Goal: Contribute content: Add original content to the website for others to see

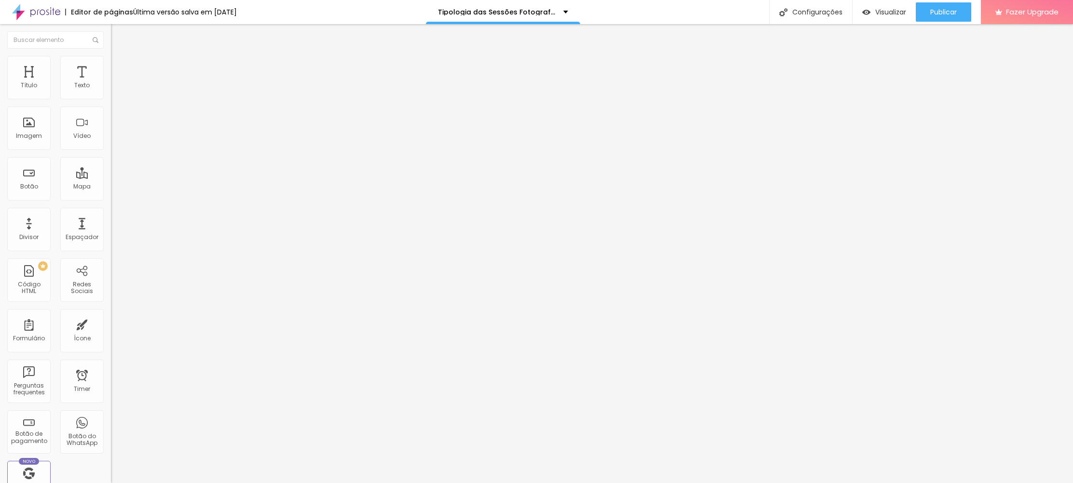
click at [111, 83] on span "Adicionar imagem" at bounding box center [142, 79] width 62 height 8
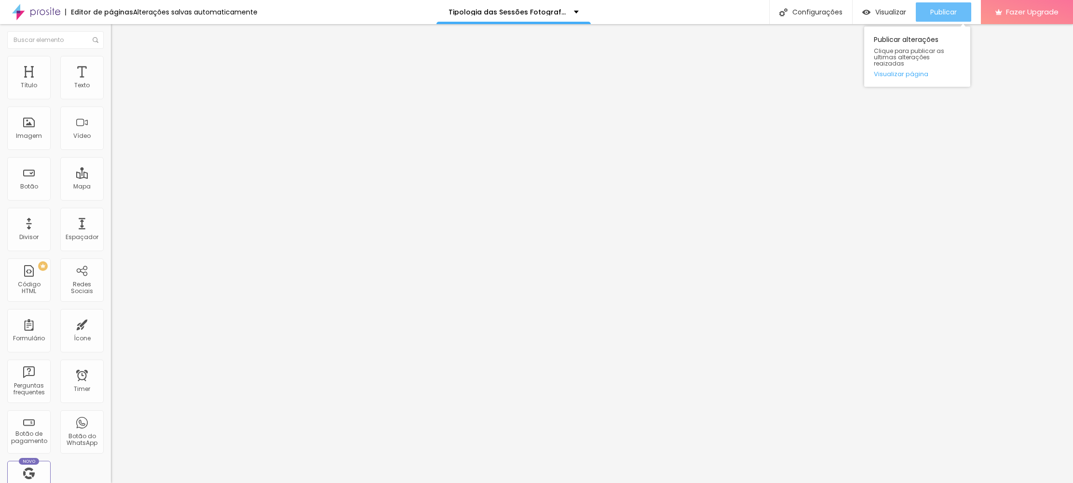
click at [938, 14] on span "Publicar" at bounding box center [944, 12] width 27 height 8
click at [1031, 12] on span "Fazer Upgrade" at bounding box center [1032, 12] width 53 height 8
drag, startPoint x: 53, startPoint y: 202, endPoint x: -7, endPoint y: 196, distance: 60.1
click at [0, 196] on html "Editor de páginas Alterações salvas automaticamente Tipologia das Sessões Fotog…" at bounding box center [536, 241] width 1073 height 483
paste input "josesantos.alboompro.com/gallery.php?id=143041"
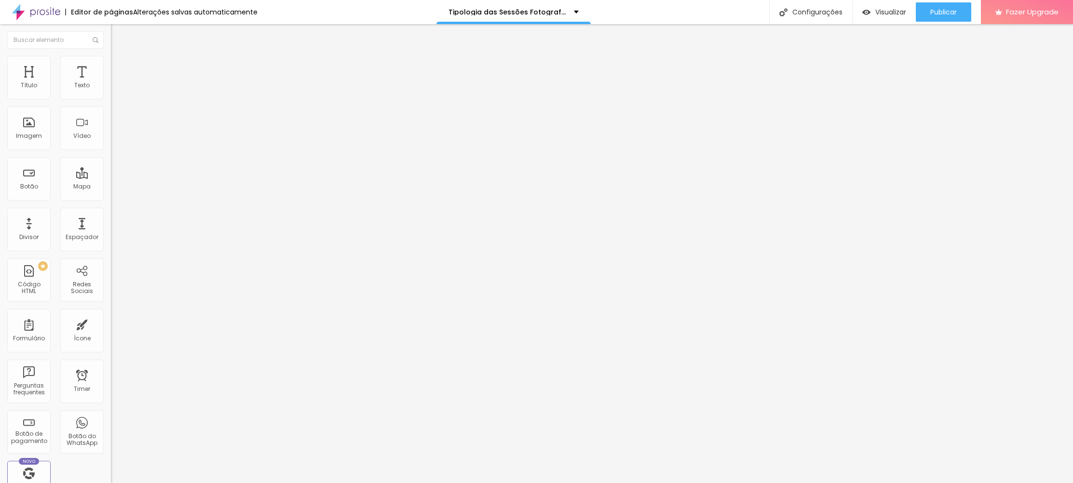
scroll to position [0, 81]
type input "https://josesantos.alboompro.com/gallery.php?id=143041"
drag, startPoint x: 38, startPoint y: 107, endPoint x: -7, endPoint y: 105, distance: 44.9
click at [0, 105] on html "Editor de páginas Alterações salvas automaticamente Tipologia das Sessões Fotog…" at bounding box center [536, 241] width 1073 height 483
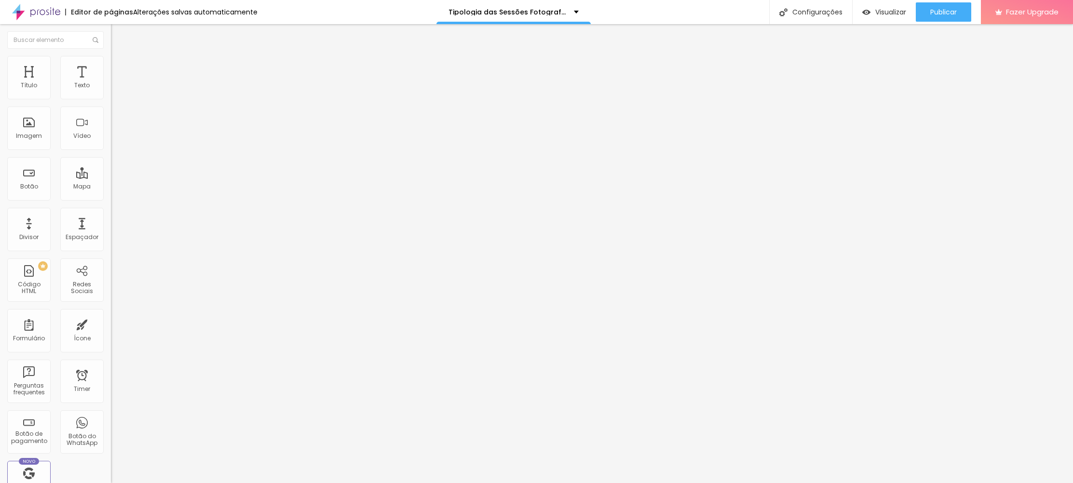
type input "Galeria de Fotos"
click at [111, 91] on input "Galeria de Imagens" at bounding box center [169, 86] width 116 height 10
type input "Galeria de Fotos"
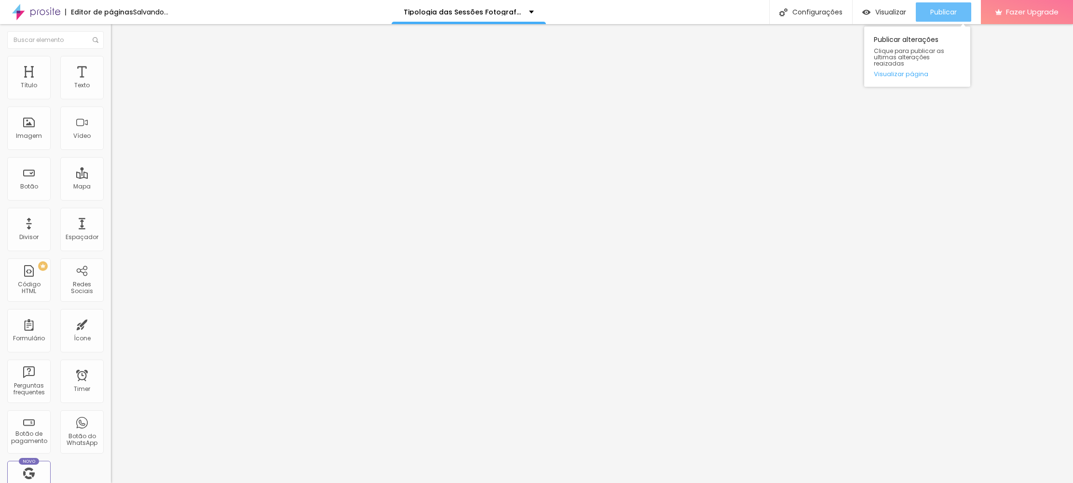
click at [953, 13] on span "Publicar" at bounding box center [944, 12] width 27 height 8
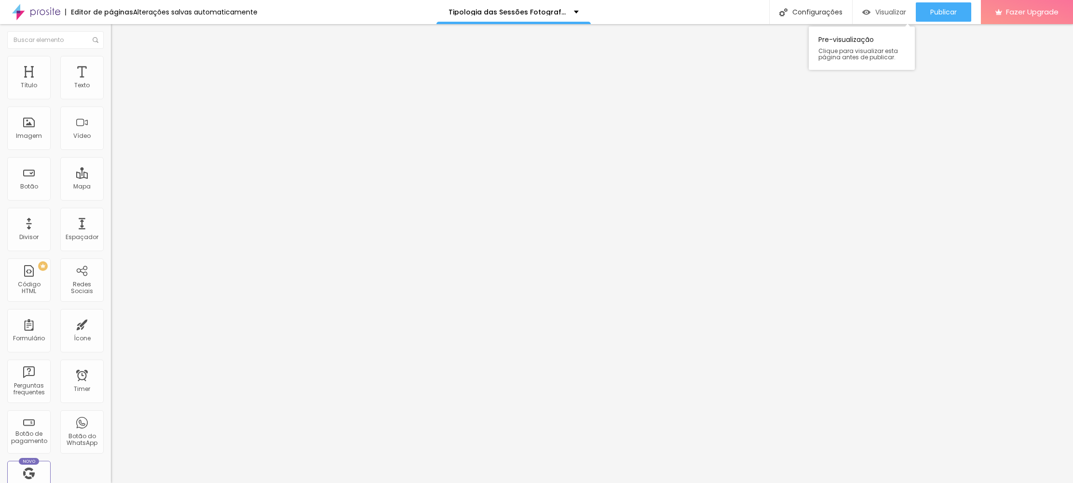
click at [883, 12] on span "Visualizar" at bounding box center [891, 12] width 31 height 8
